Goal: Transaction & Acquisition: Purchase product/service

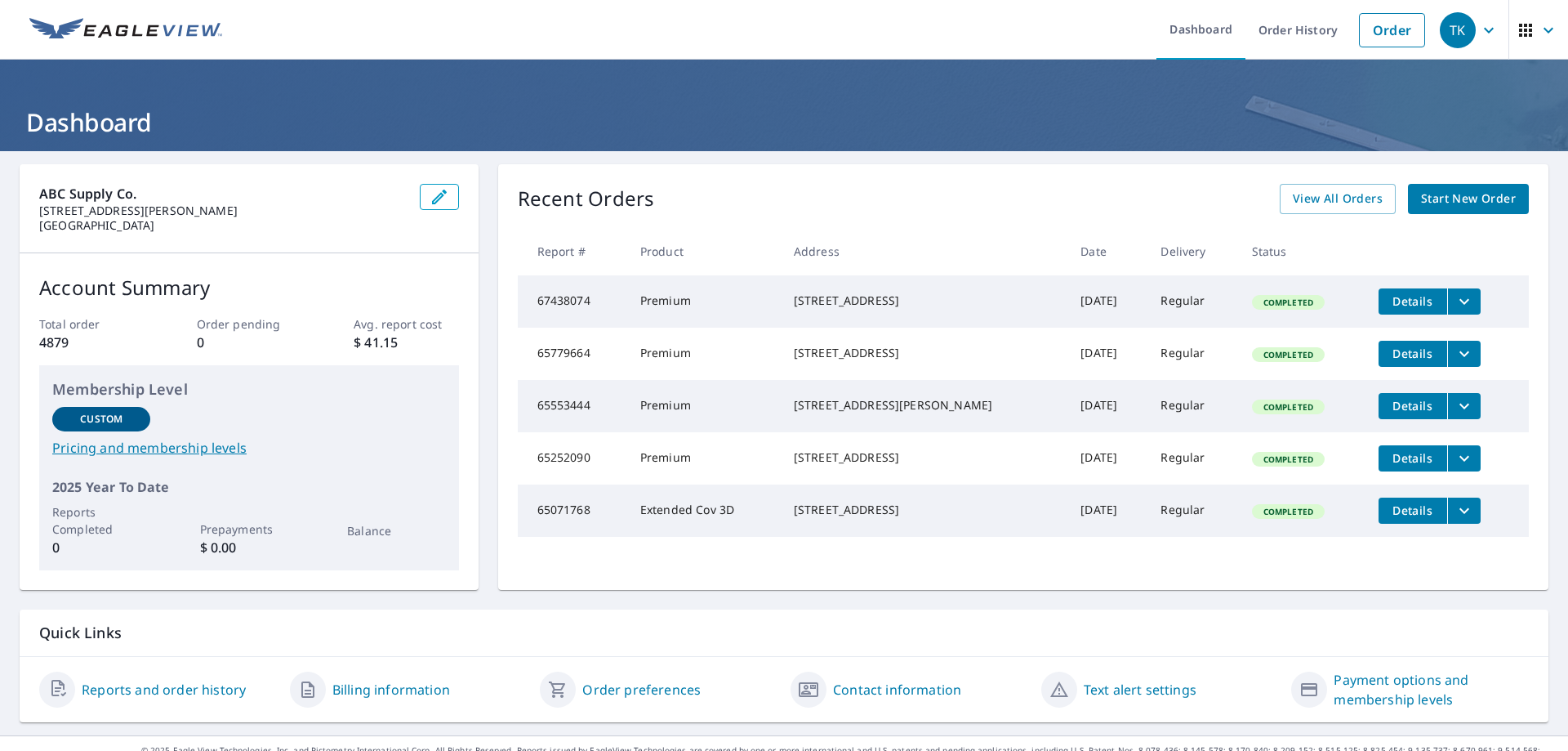
click at [1474, 197] on span "Start New Order" at bounding box center [1469, 199] width 95 height 20
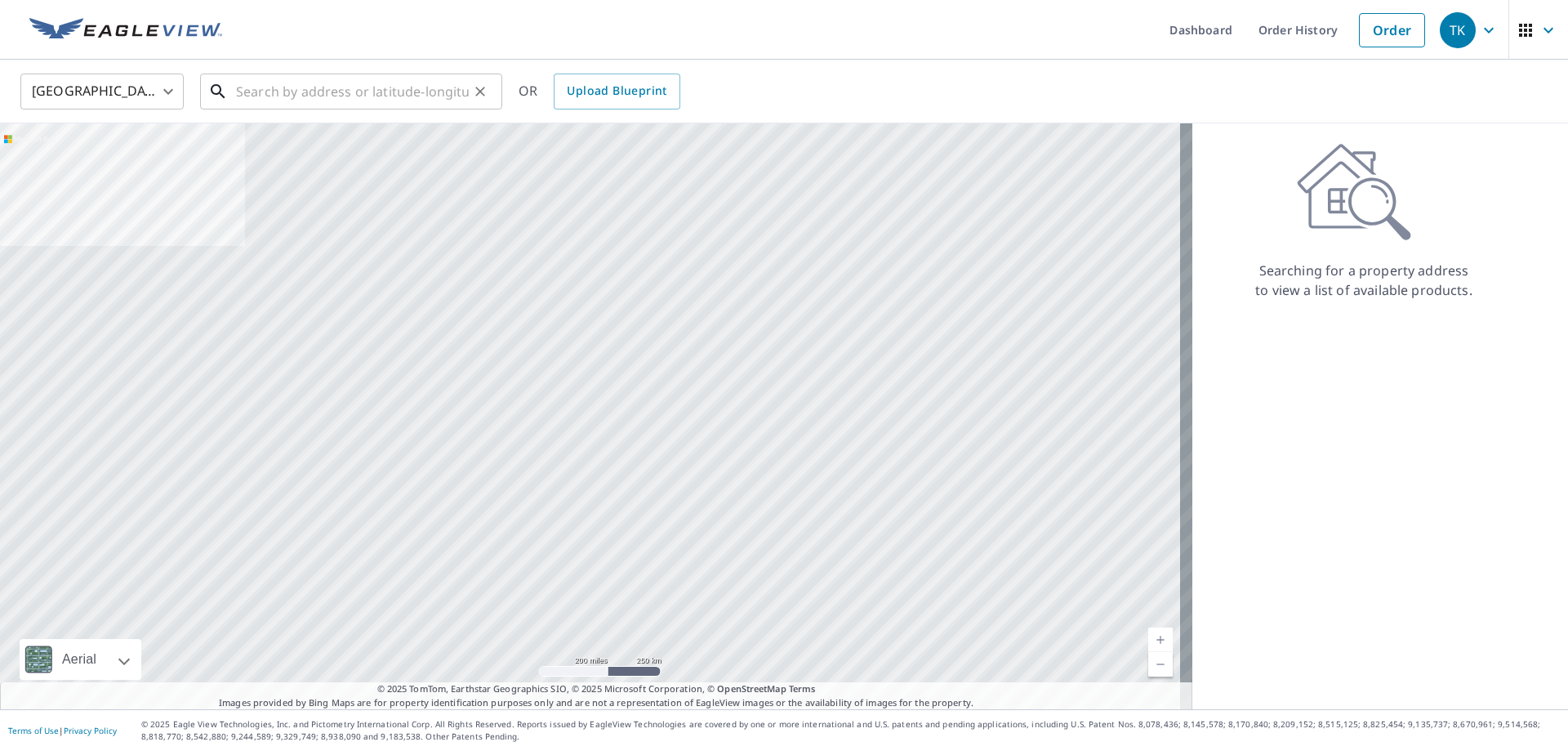
click at [262, 84] on input "text" at bounding box center [352, 91] width 232 height 46
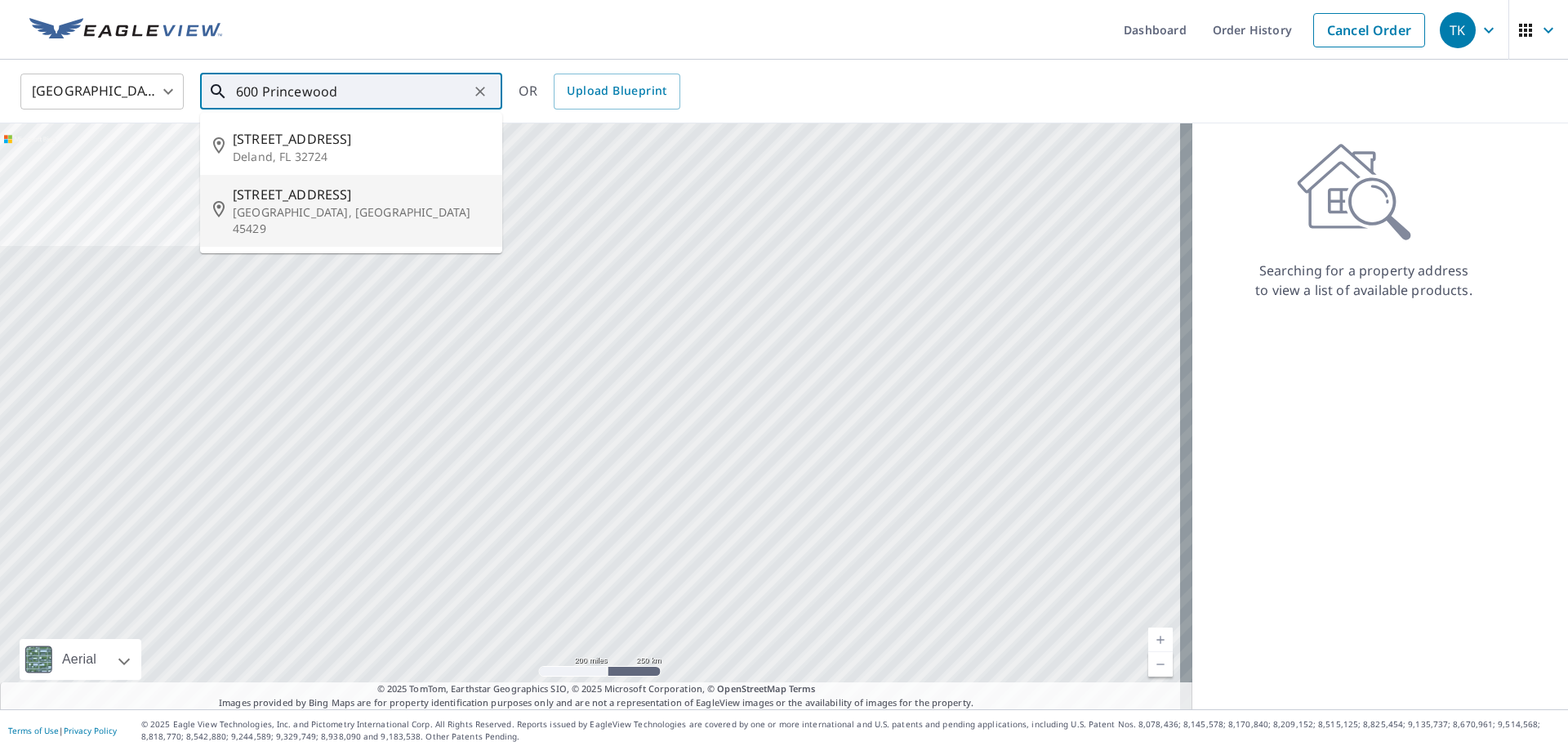
click at [313, 201] on span "[STREET_ADDRESS]" at bounding box center [360, 194] width 256 height 20
type input "[STREET_ADDRESS]"
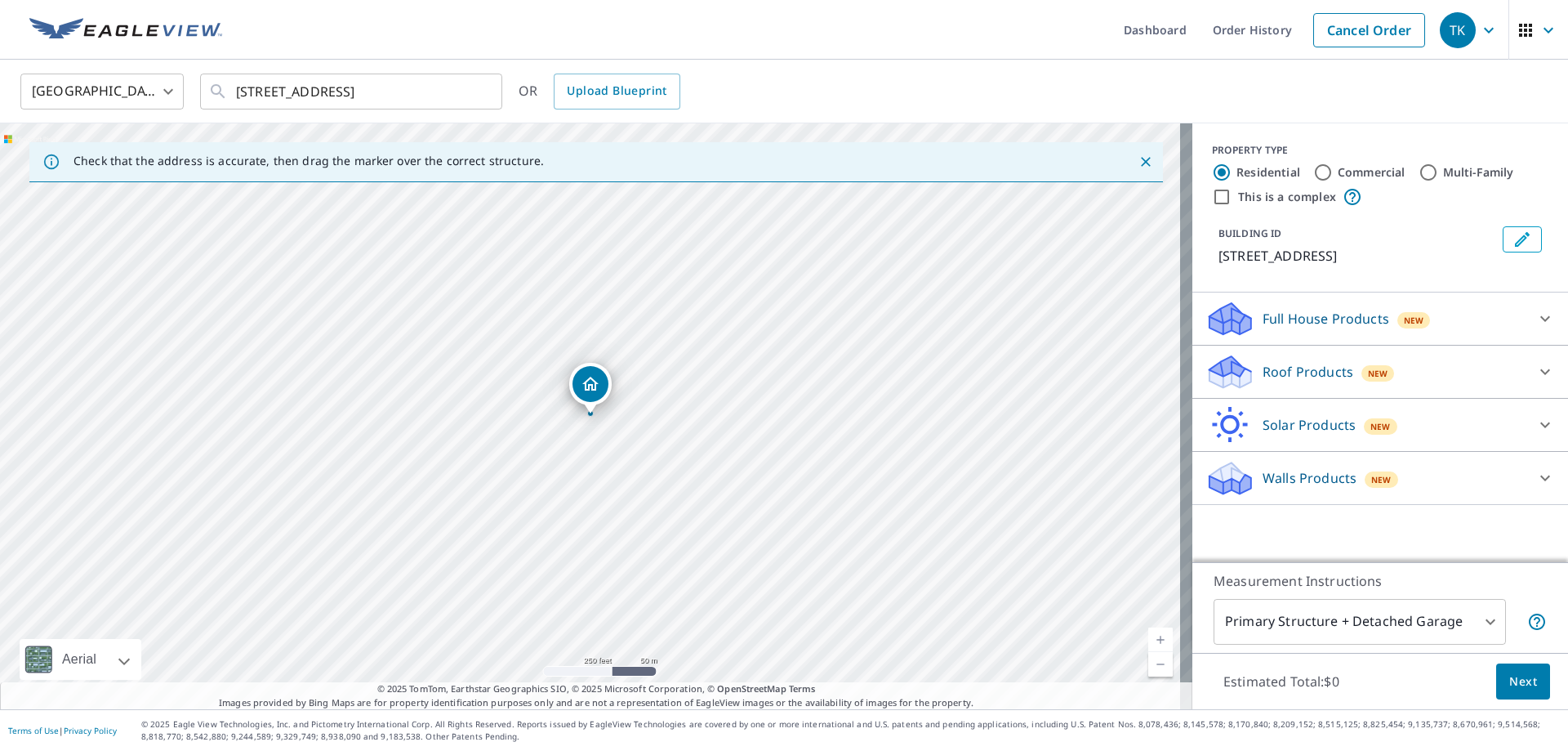
click at [1535, 378] on icon at bounding box center [1545, 372] width 20 height 20
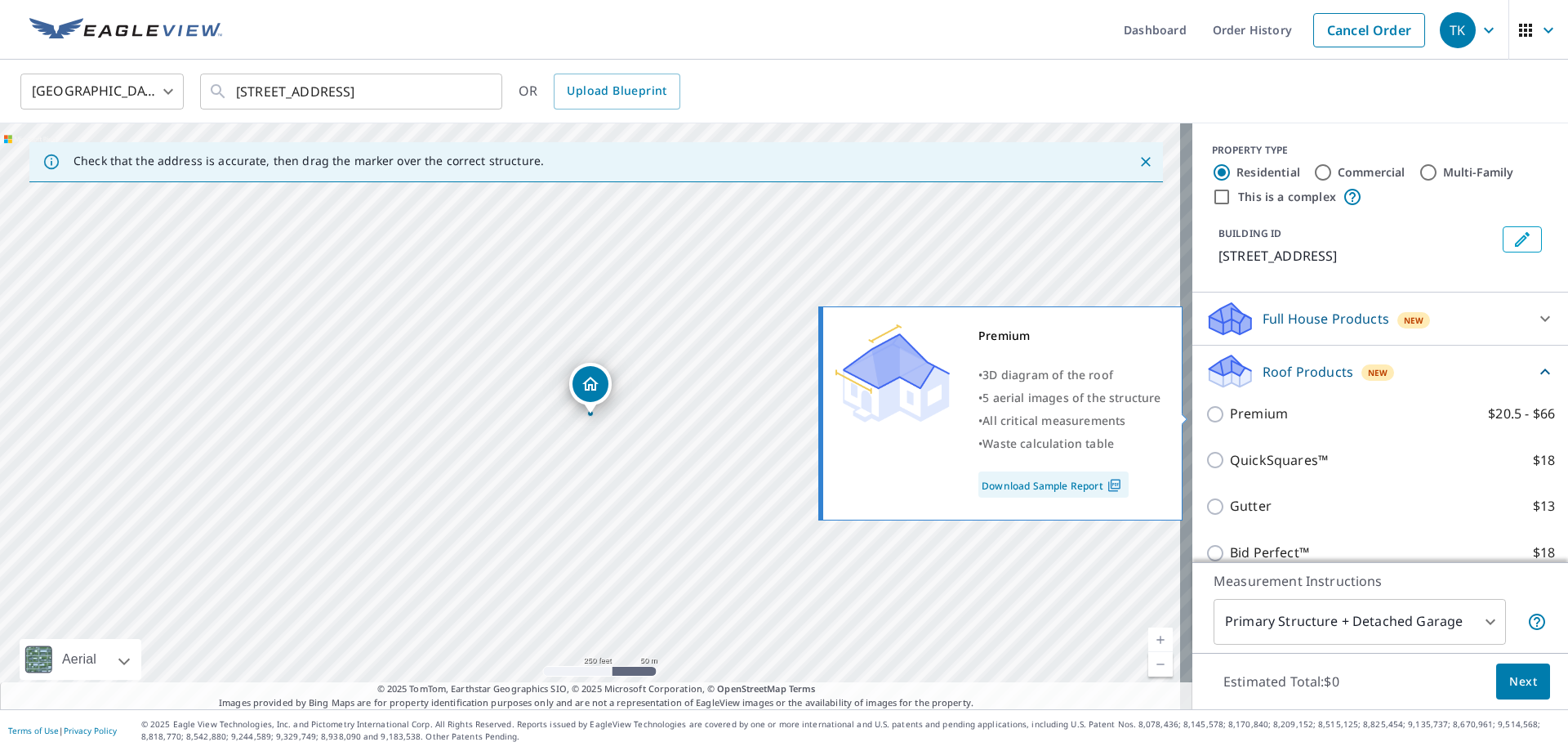
click at [1206, 412] on input "Premium $20.5 - $66" at bounding box center [1218, 415] width 25 height 20
checkbox input "true"
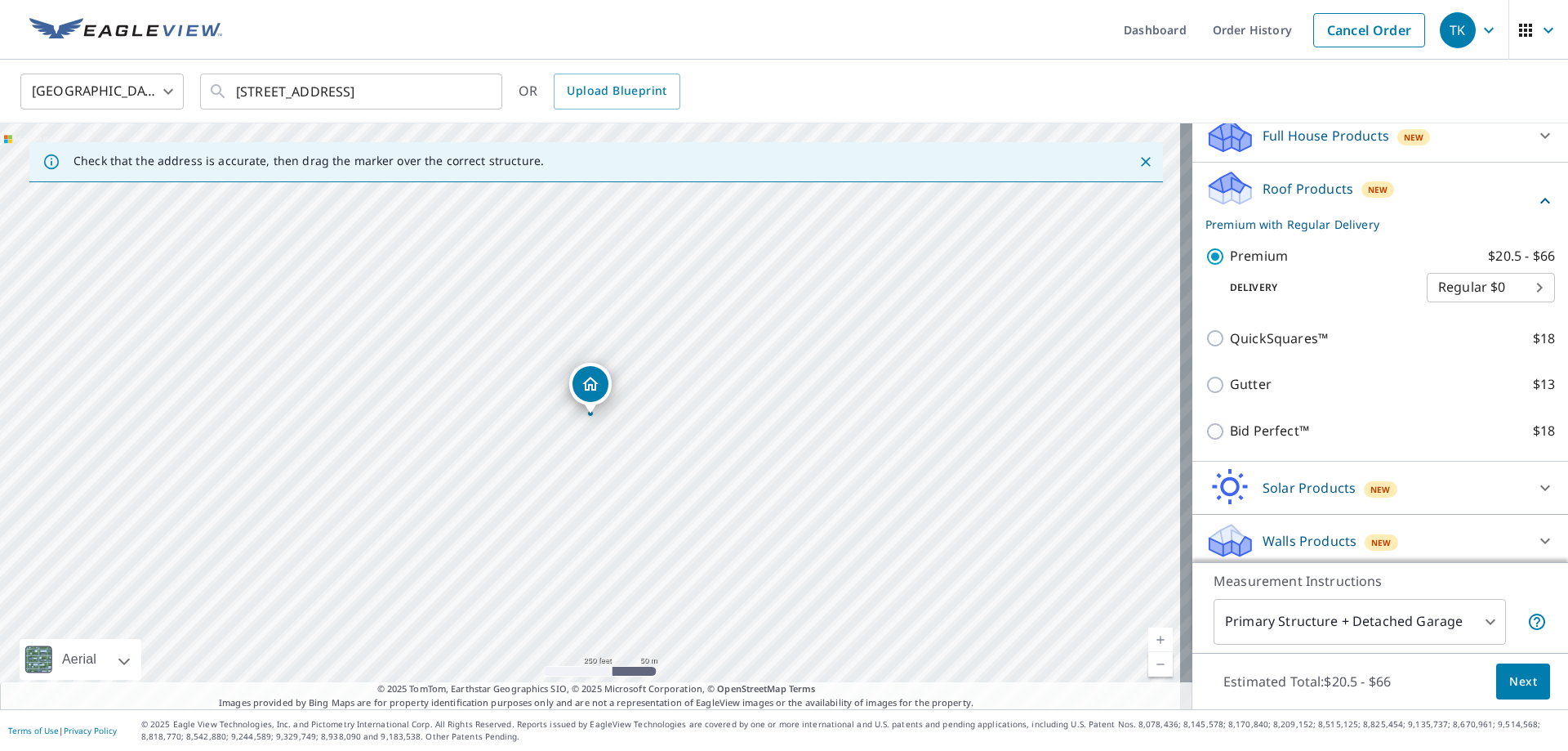
scroll to position [189, 0]
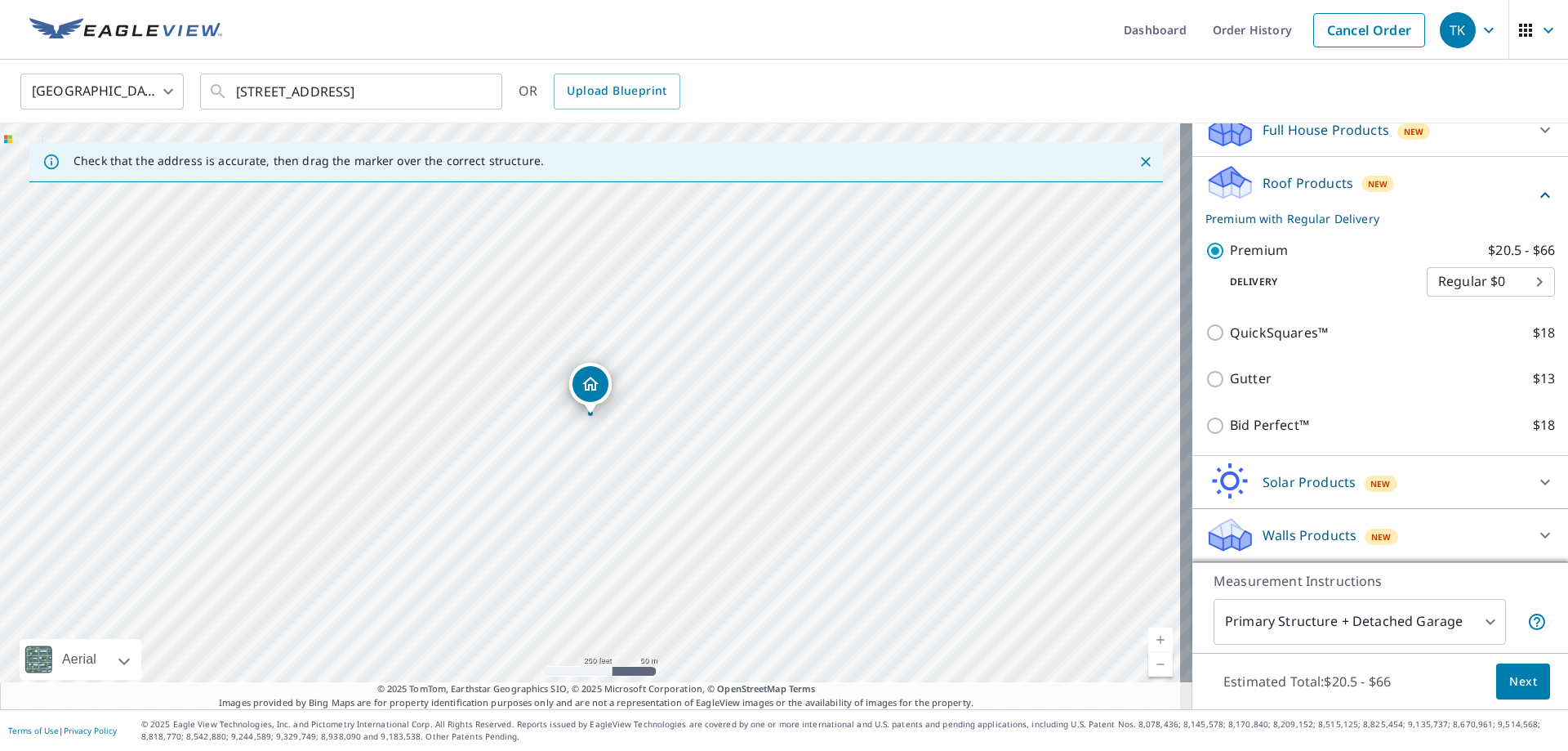
click at [1509, 676] on span "Next" at bounding box center [1523, 682] width 28 height 20
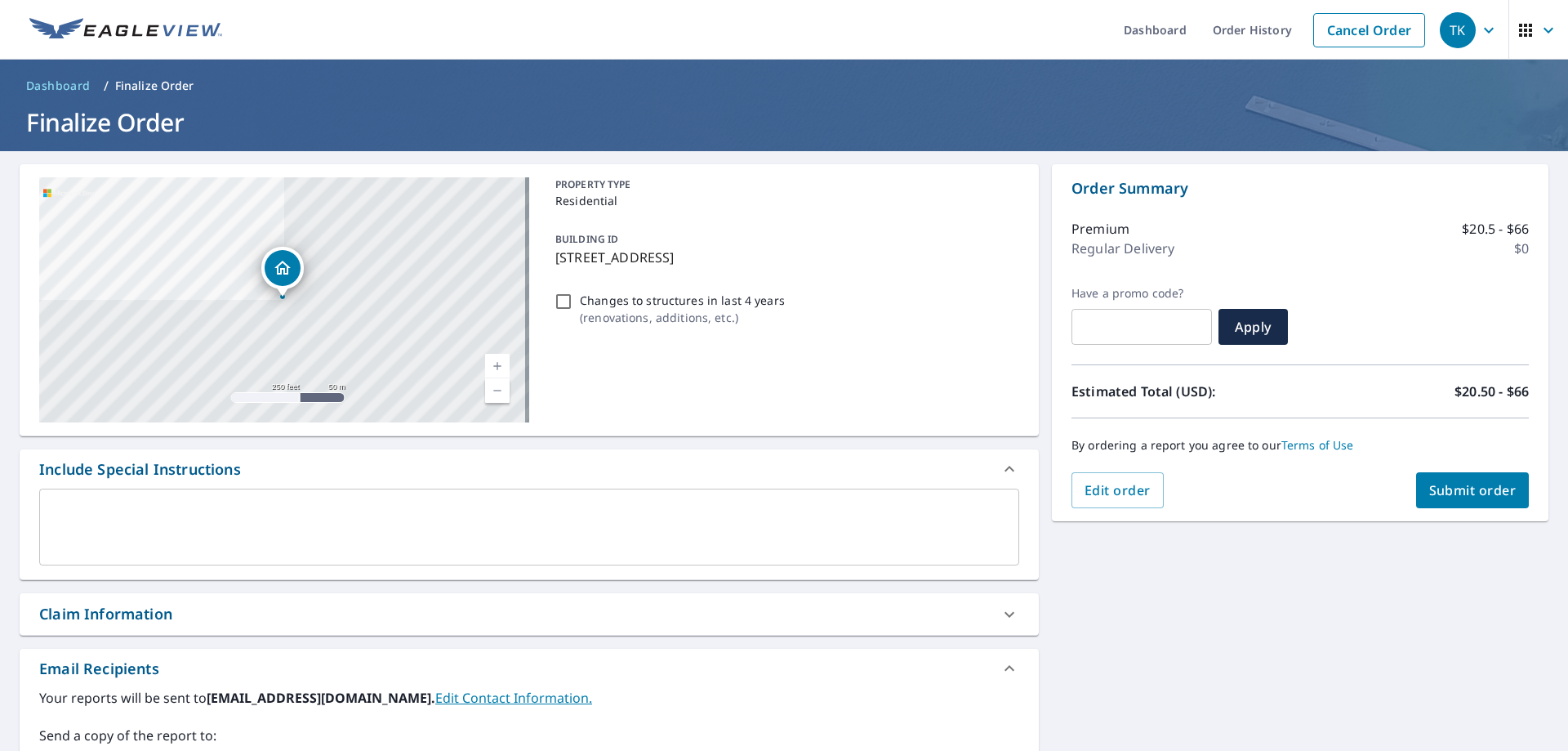
scroll to position [289, 0]
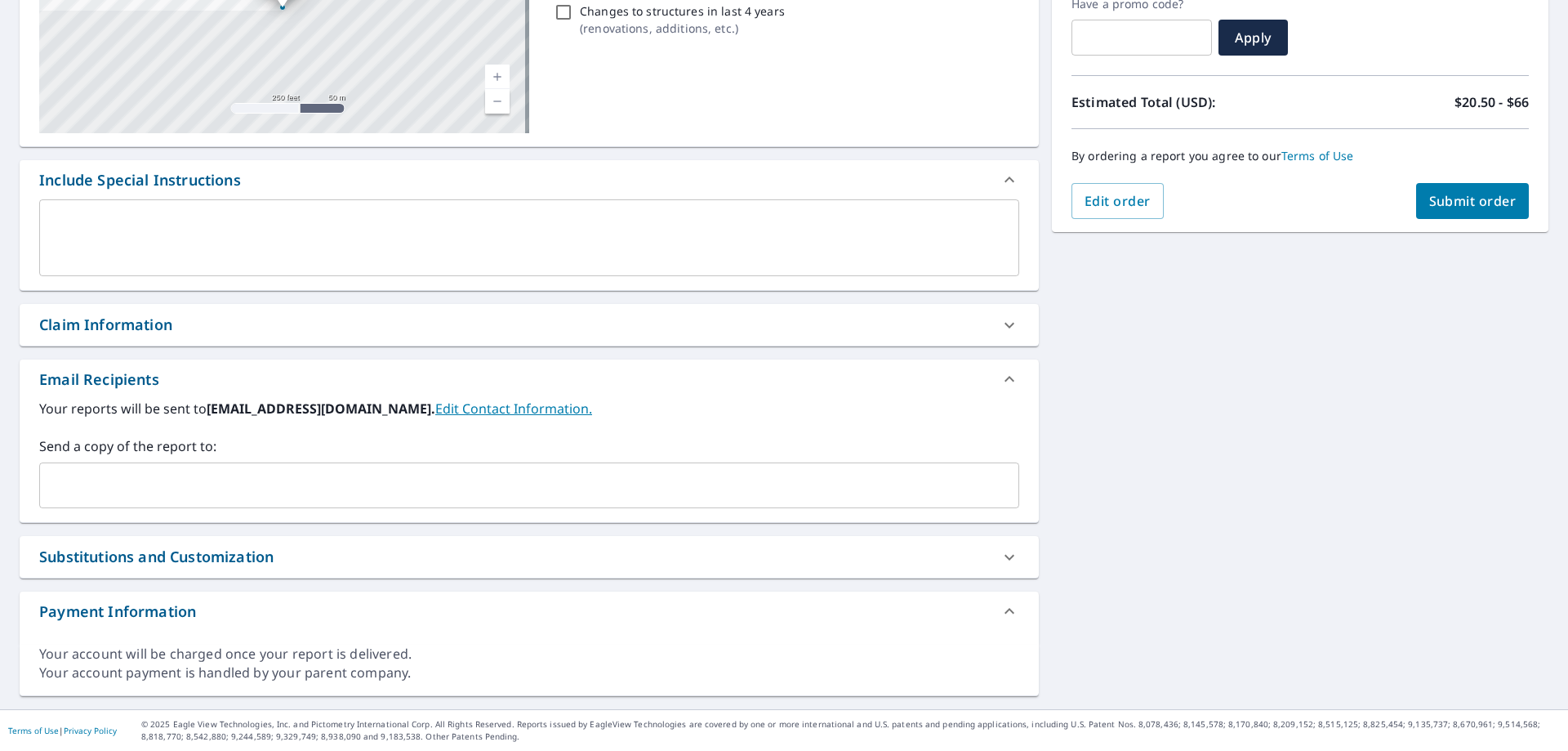
click at [124, 480] on input "text" at bounding box center [516, 485] width 941 height 31
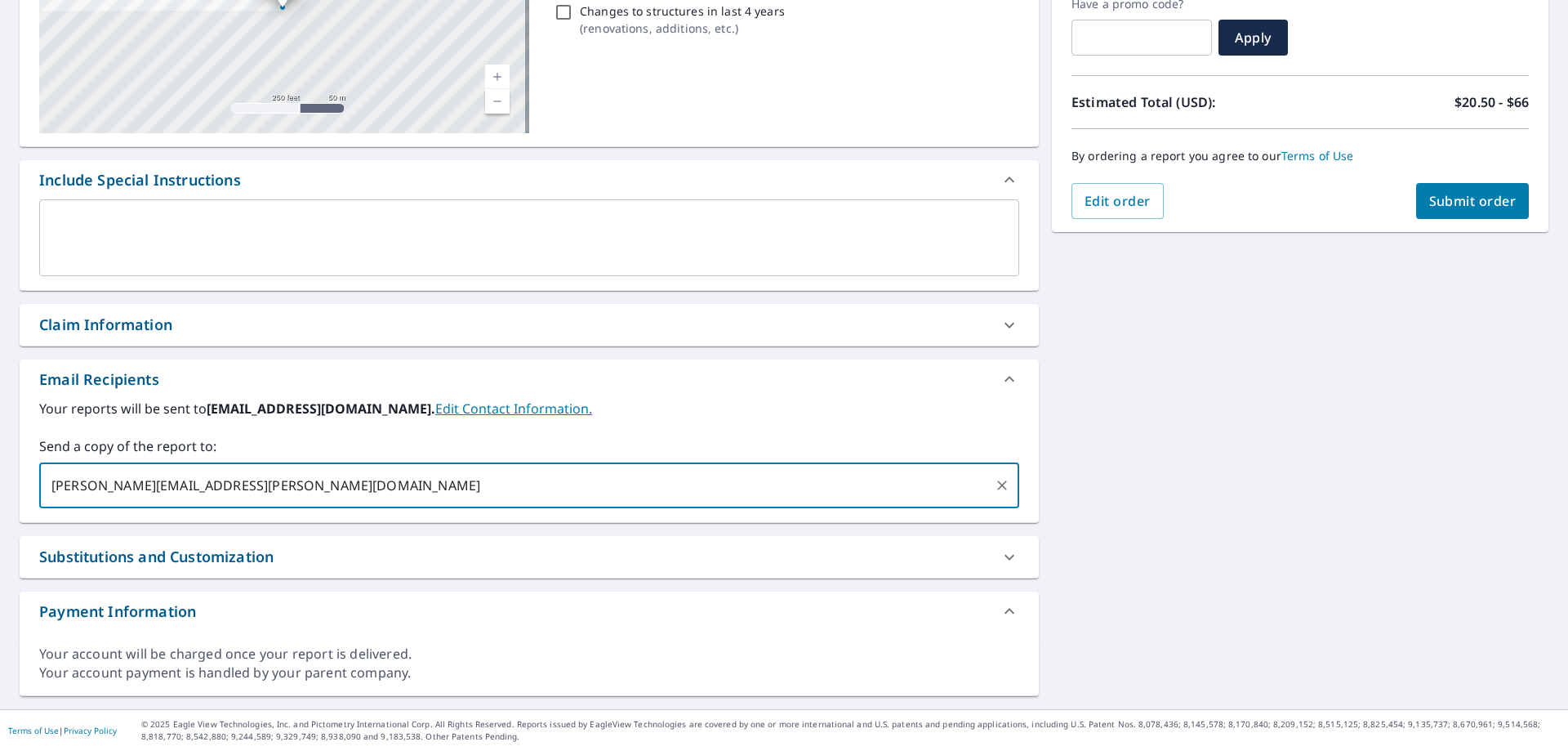
type input "[PERSON_NAME][EMAIL_ADDRESS][PERSON_NAME][DOMAIN_NAME]"
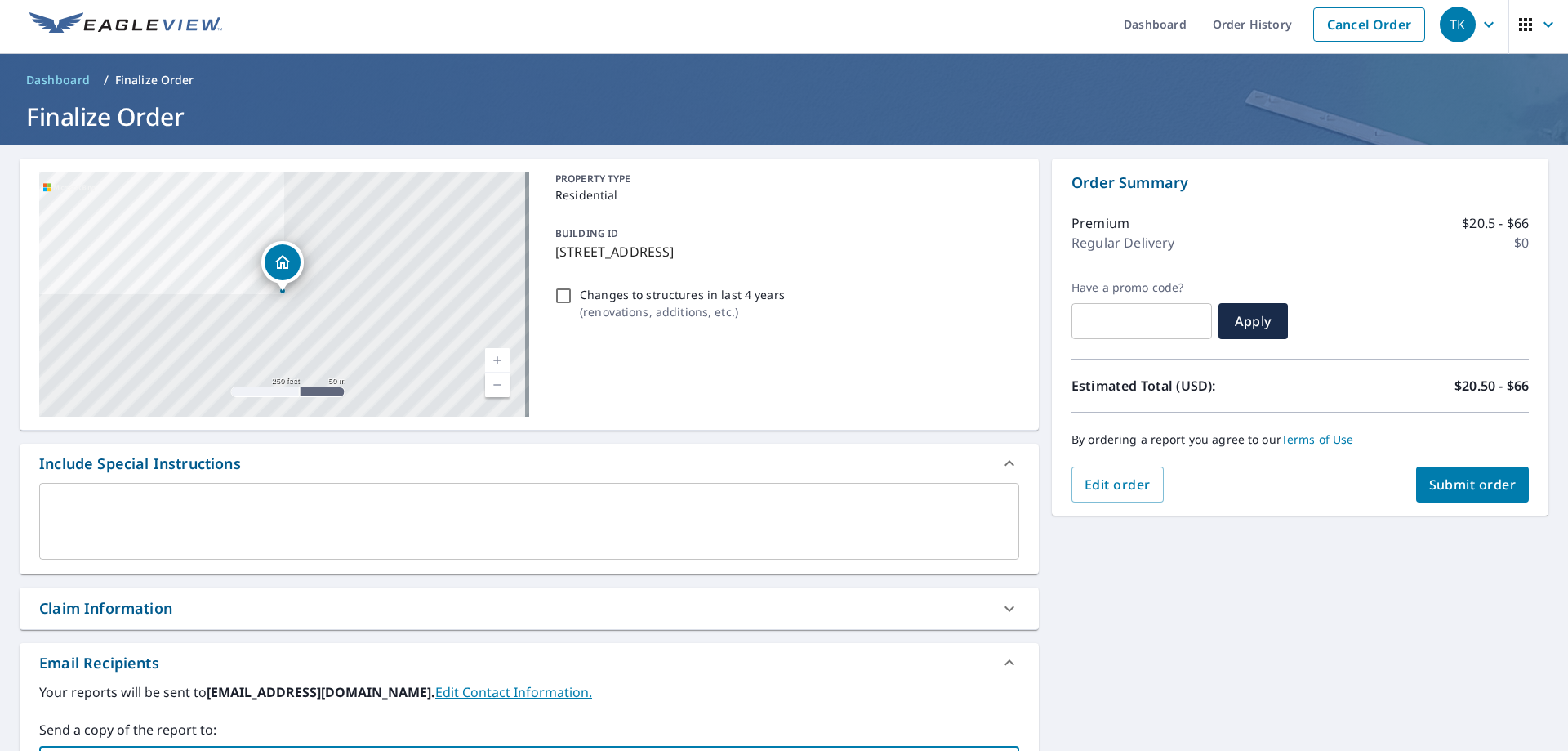
scroll to position [0, 0]
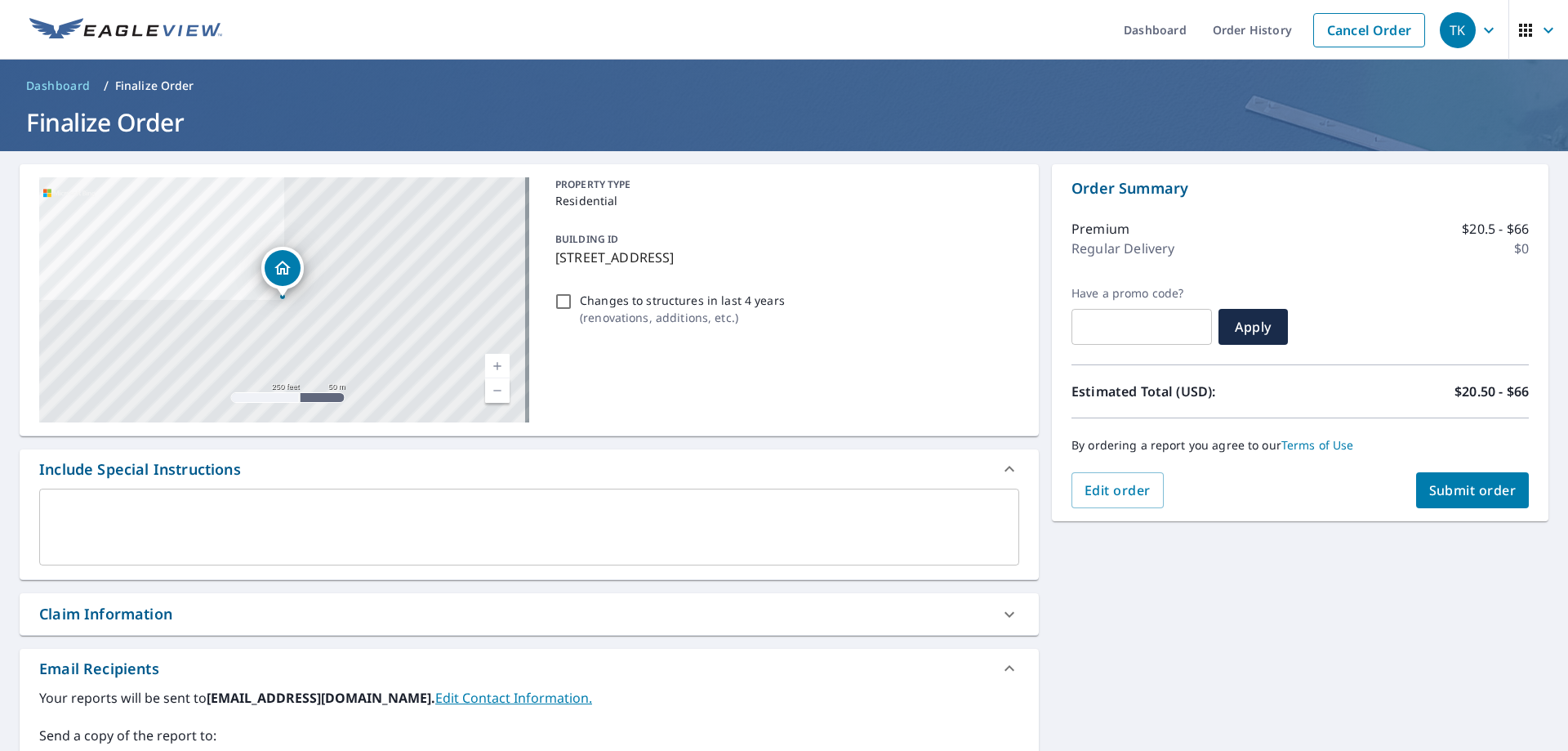
click at [1463, 498] on span "Submit order" at bounding box center [1473, 490] width 87 height 18
